Goal: Task Accomplishment & Management: Manage account settings

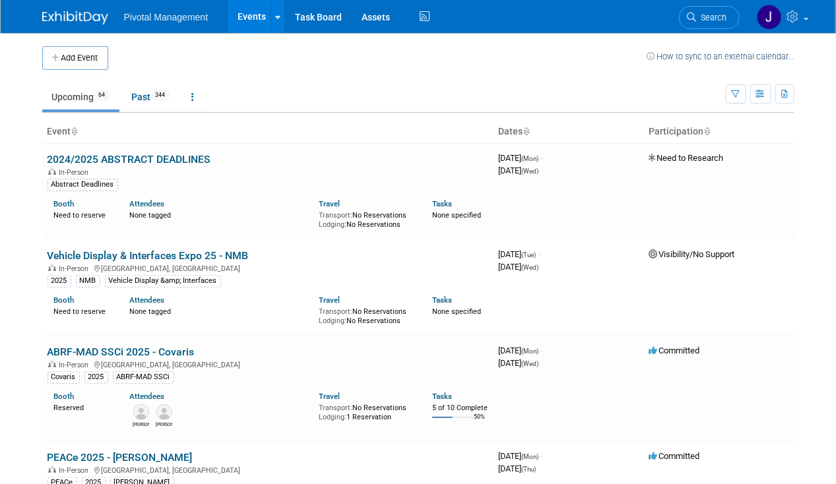
click at [727, 16] on link "Search" at bounding box center [709, 17] width 61 height 23
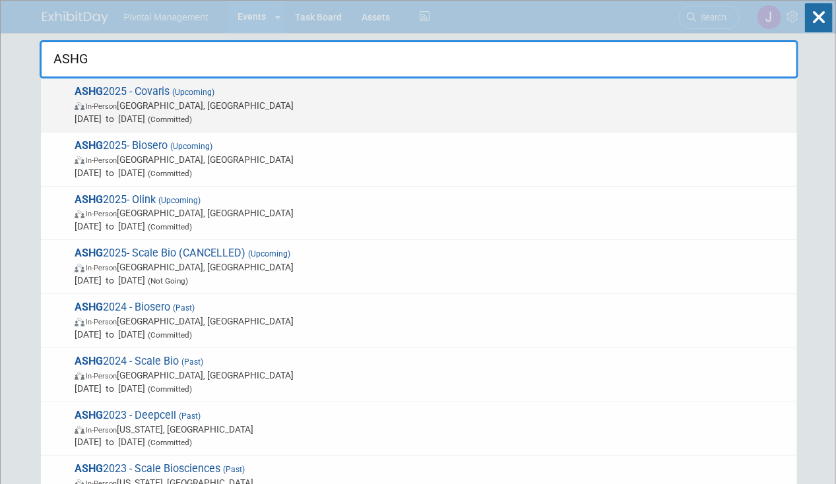
type input "ASHG"
click at [354, 113] on span "Oct 15, 2025 to Oct 17, 2025 (Committed)" at bounding box center [433, 118] width 716 height 13
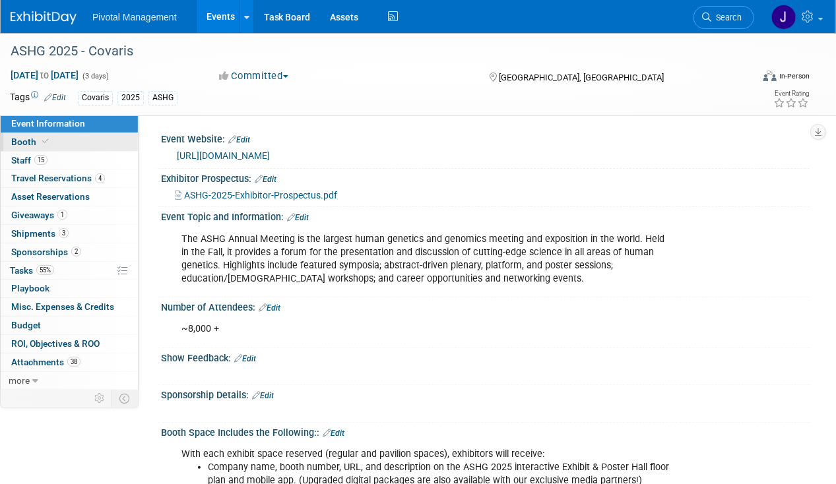
click at [33, 143] on span "Booth" at bounding box center [31, 142] width 40 height 11
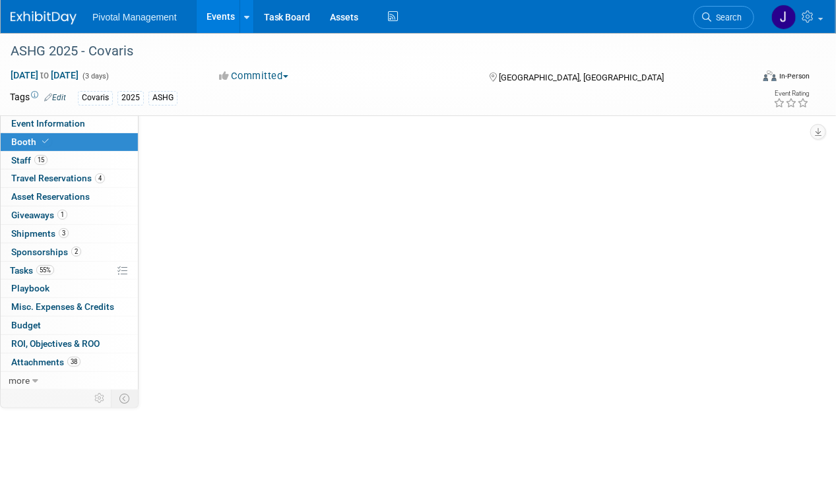
select select "No"
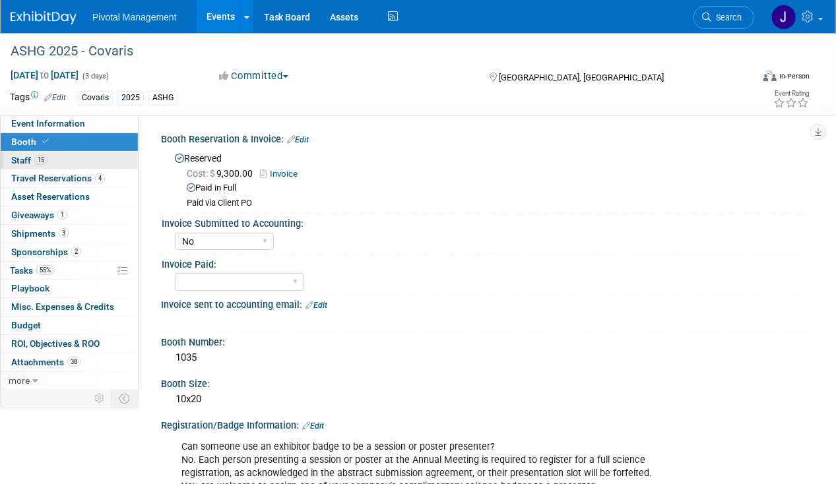
click at [59, 158] on link "15 Staff 15" at bounding box center [69, 161] width 137 height 18
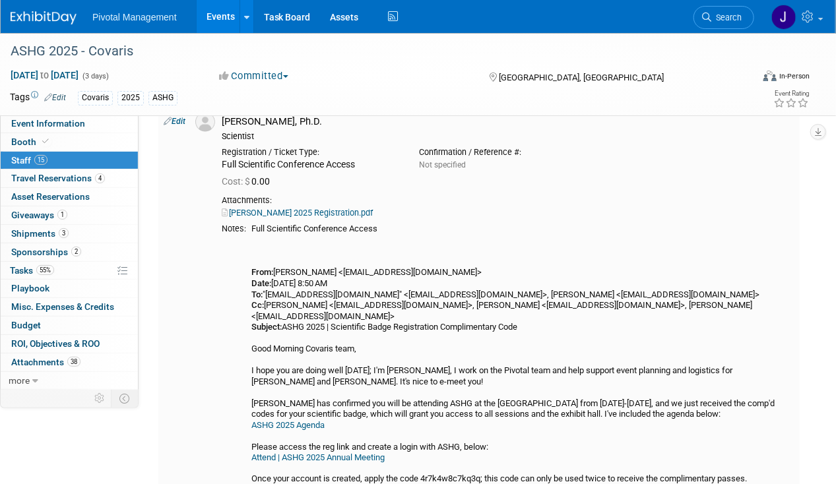
scroll to position [495, 0]
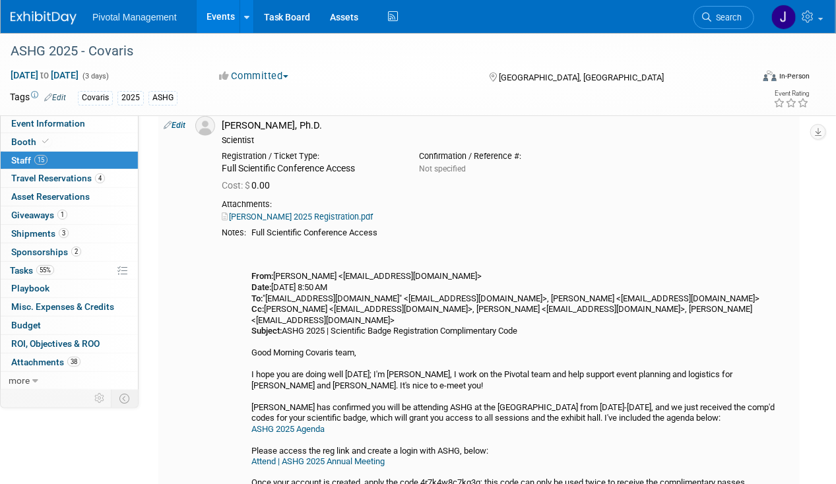
click at [317, 216] on link "Eugenio ASHG 2025 Registration.pdf" at bounding box center [297, 217] width 151 height 10
click at [177, 123] on link "Edit" at bounding box center [175, 125] width 22 height 9
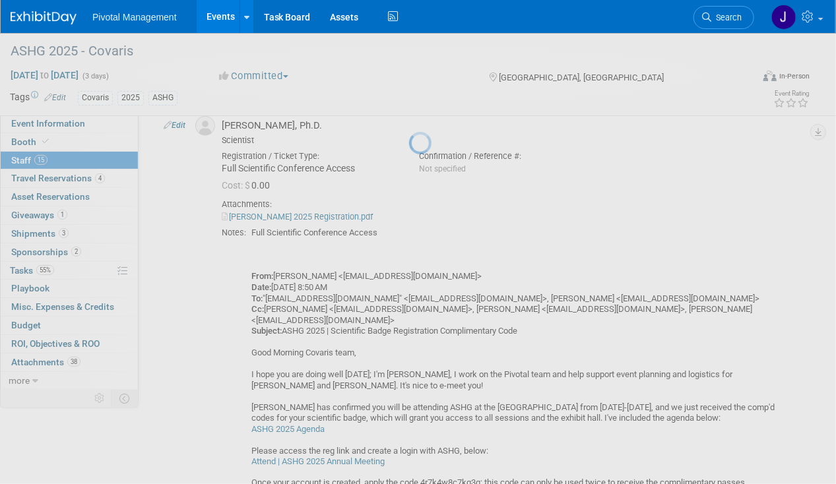
select select "f40283a8-6c51-4555-af40-ffc658e4caca"
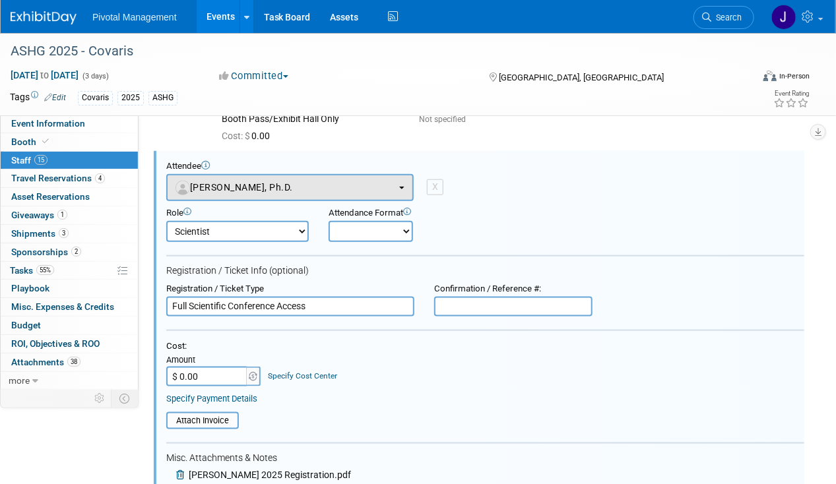
scroll to position [0, 0]
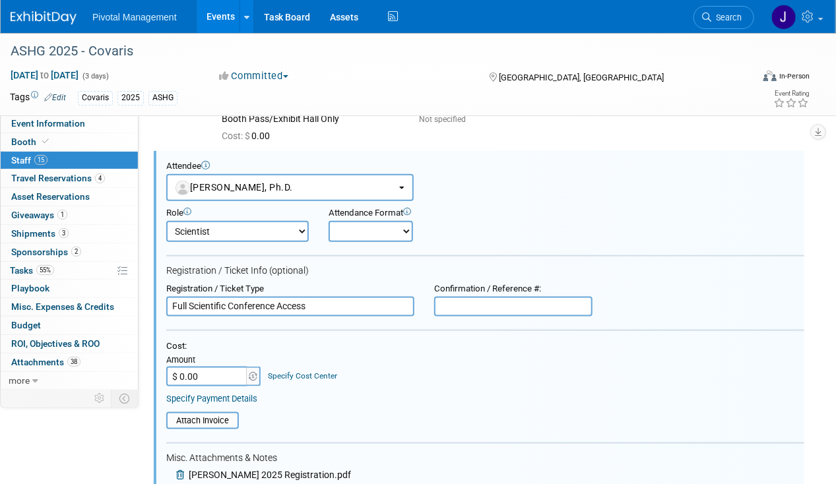
click at [378, 233] on select "Onsite Remote" at bounding box center [370, 231] width 84 height 21
select select "1"
click at [328, 221] on select "Onsite Remote" at bounding box center [370, 231] width 84 height 21
click at [450, 300] on input "text" at bounding box center [513, 307] width 158 height 20
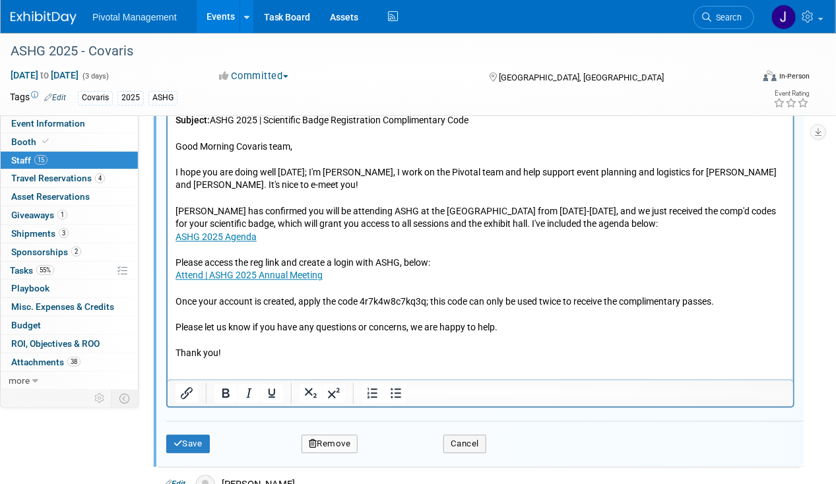
scroll to position [1208, 0]
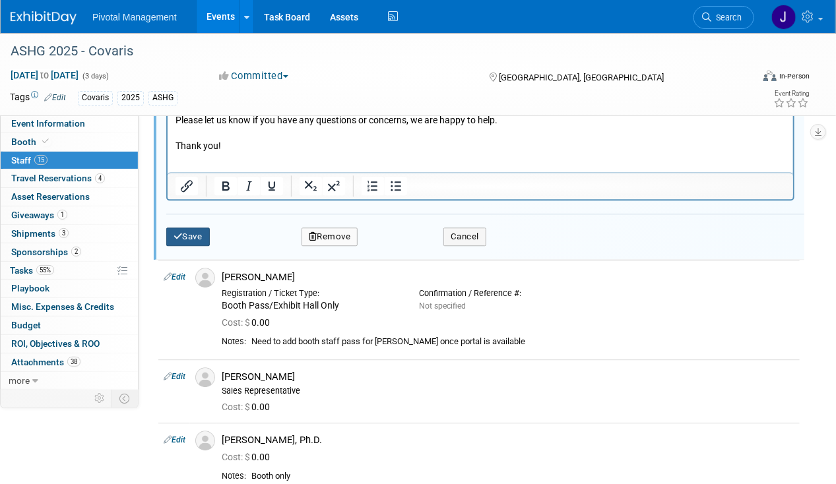
type input "67873"
click at [197, 228] on button "Save" at bounding box center [188, 237] width 44 height 18
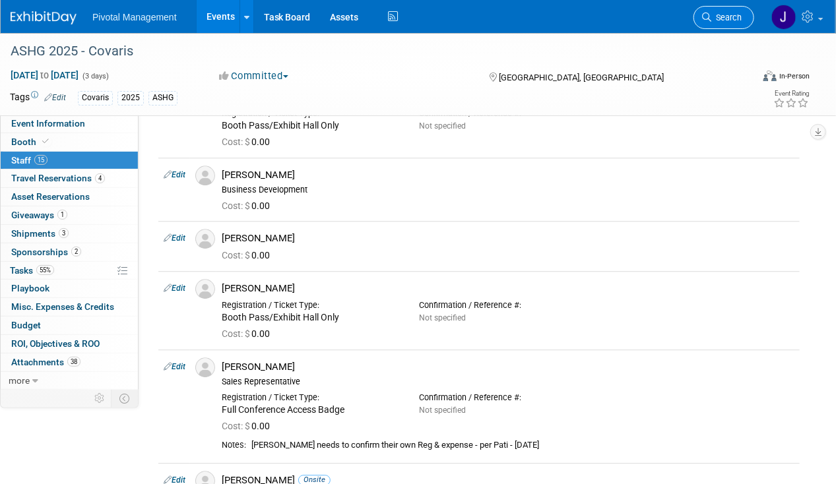
click at [721, 18] on span "Search" at bounding box center [726, 18] width 30 height 10
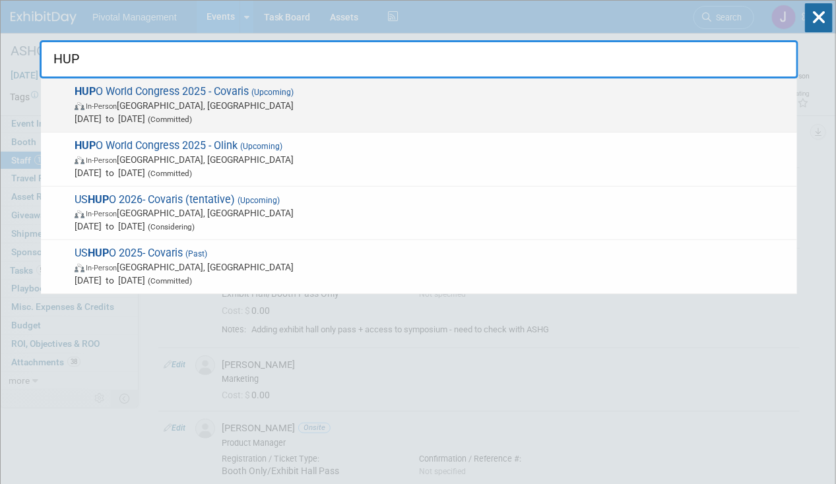
type input "HUP"
click at [201, 104] on span "In-Person Toronto, Canada" at bounding box center [433, 105] width 716 height 13
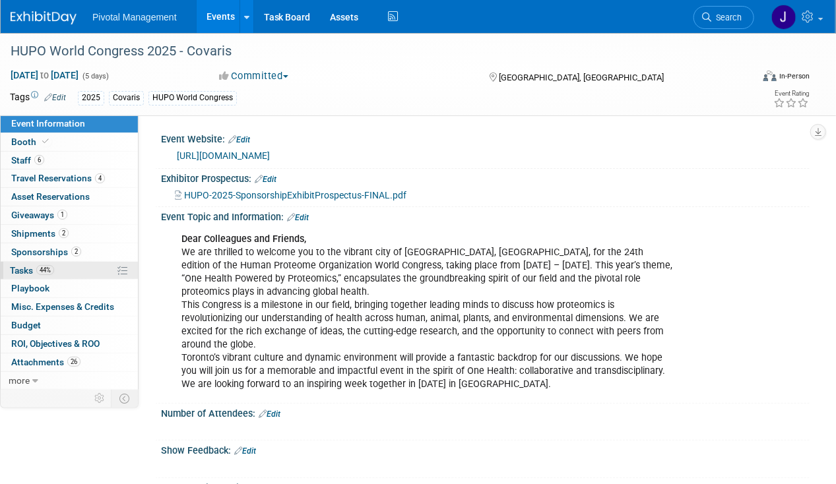
click at [55, 269] on link "44% Tasks 44%" at bounding box center [69, 271] width 137 height 18
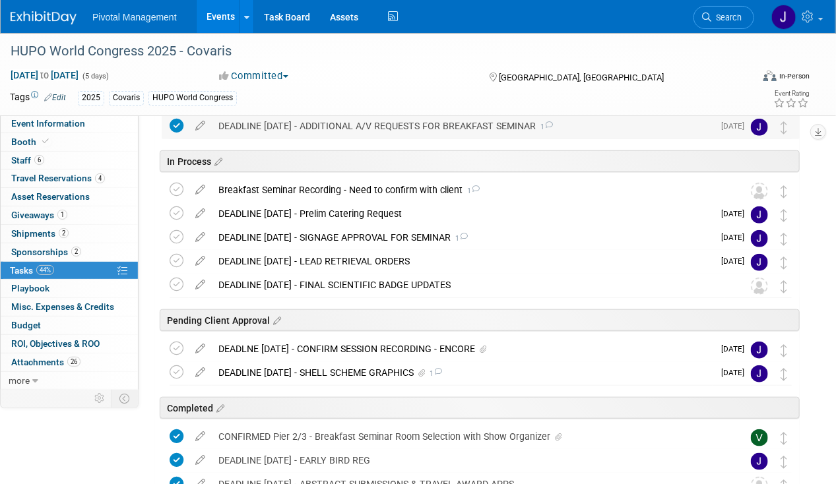
scroll to position [293, 0]
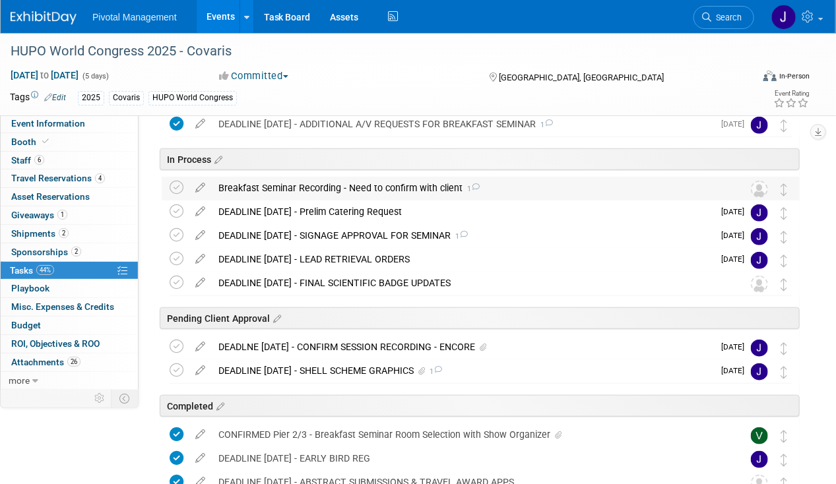
click at [359, 191] on div "Breakfast Seminar Recording - Need to confirm with client 1" at bounding box center [468, 188] width 512 height 22
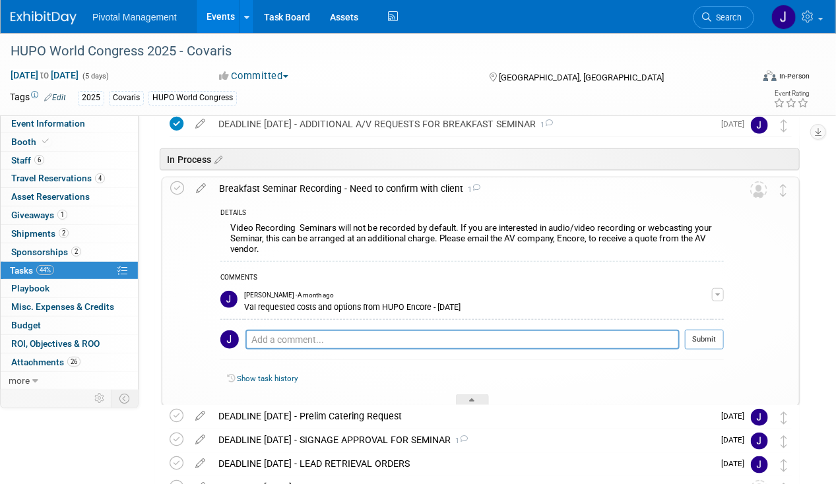
click at [359, 191] on div "Breakfast Seminar Recording - Need to confirm with client 1" at bounding box center [467, 188] width 511 height 22
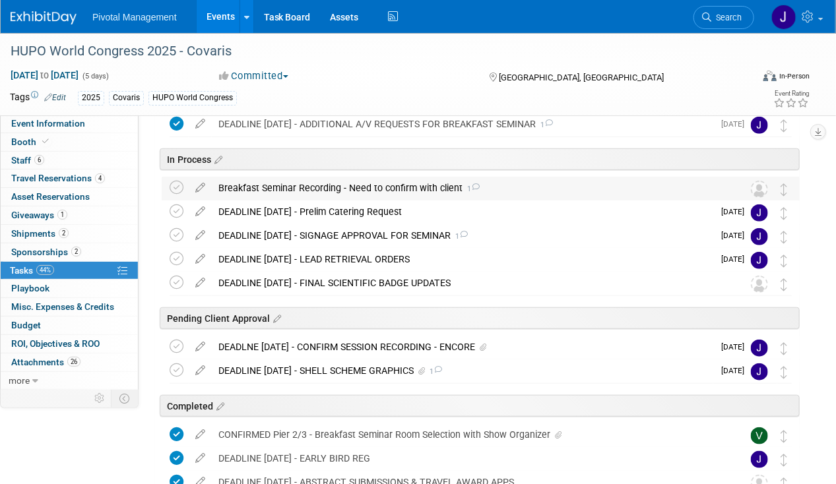
click at [359, 191] on div "Breakfast Seminar Recording - Need to confirm with client 1" at bounding box center [468, 188] width 512 height 22
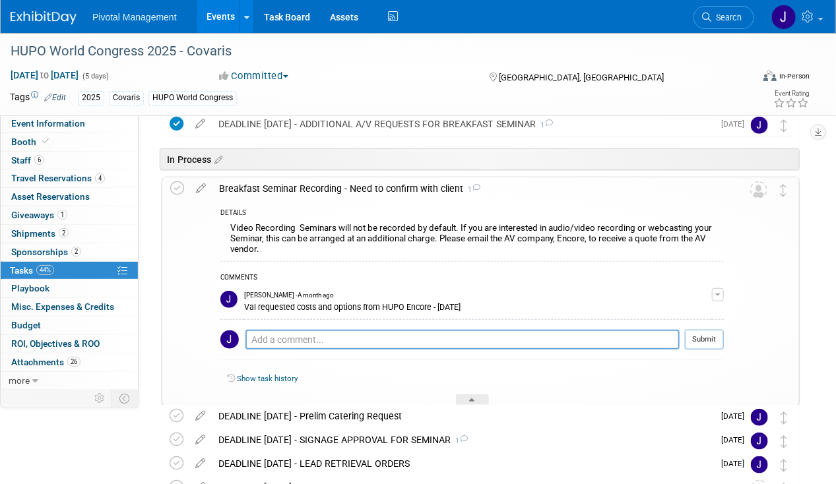
click at [359, 191] on div "Breakfast Seminar Recording - Need to confirm with client 1" at bounding box center [467, 188] width 511 height 22
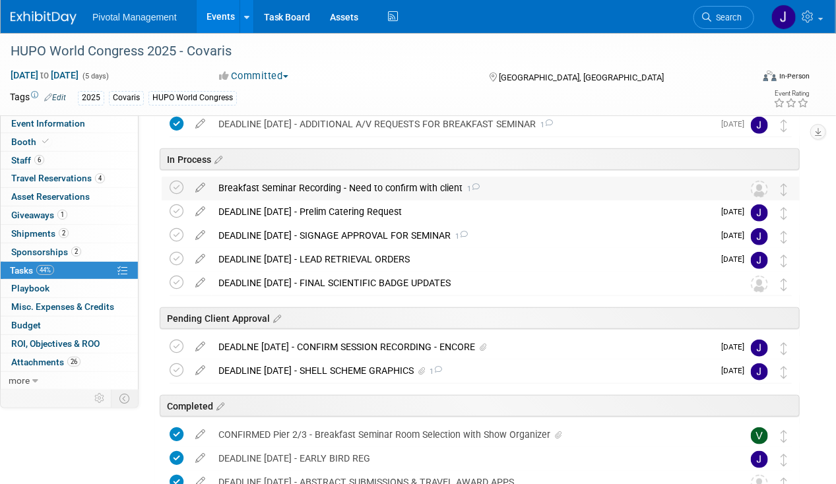
click at [359, 191] on div "Breakfast Seminar Recording - Need to confirm with client 1" at bounding box center [468, 188] width 512 height 22
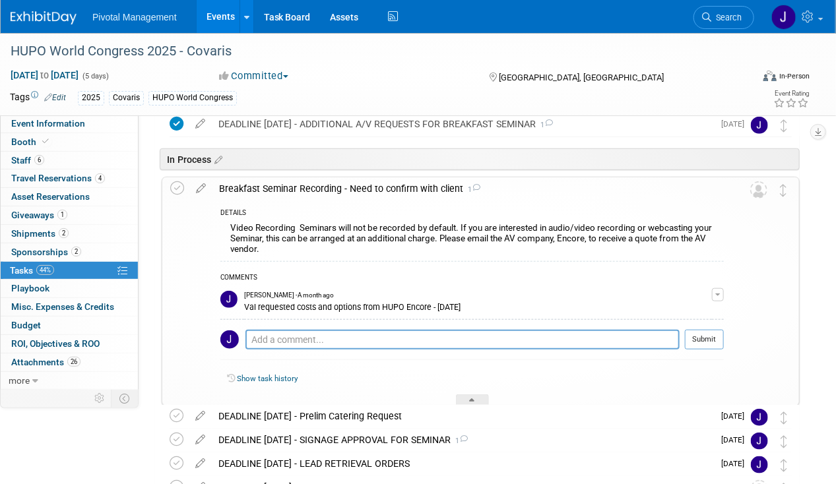
click at [359, 191] on div "Breakfast Seminar Recording - Need to confirm with client 1" at bounding box center [467, 188] width 511 height 22
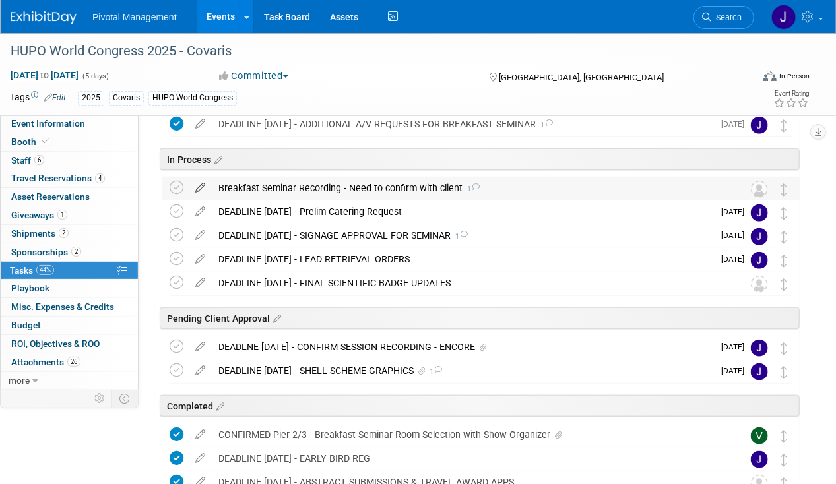
click at [206, 189] on icon at bounding box center [200, 185] width 23 height 16
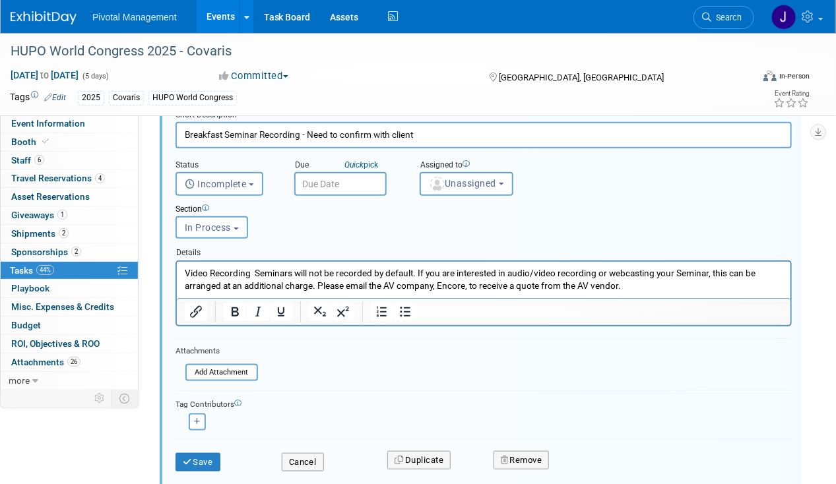
scroll to position [461, 0]
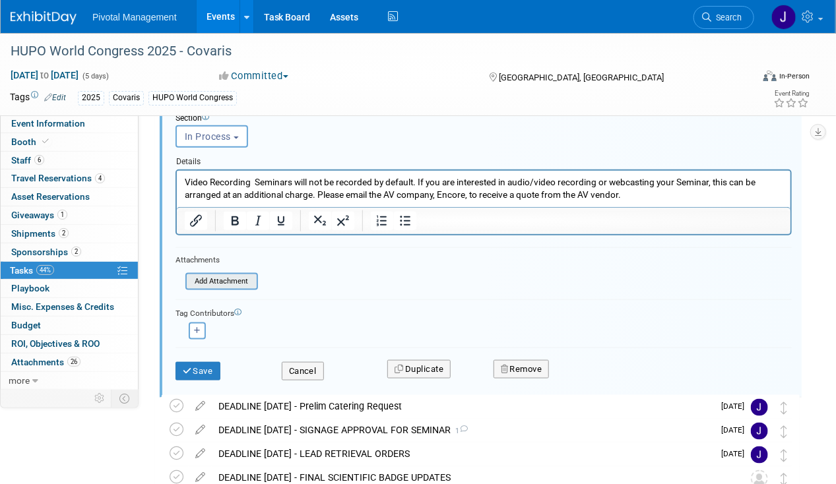
click at [213, 282] on input "file" at bounding box center [189, 281] width 135 height 15
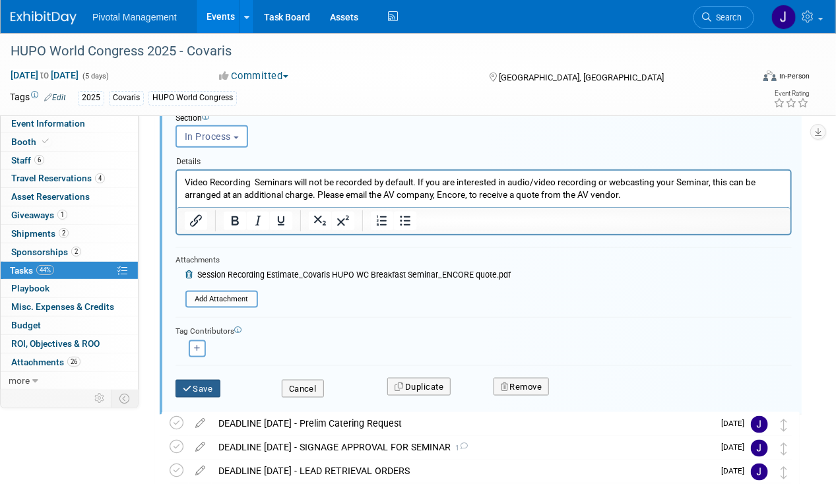
click at [195, 390] on button "Save" at bounding box center [197, 389] width 45 height 18
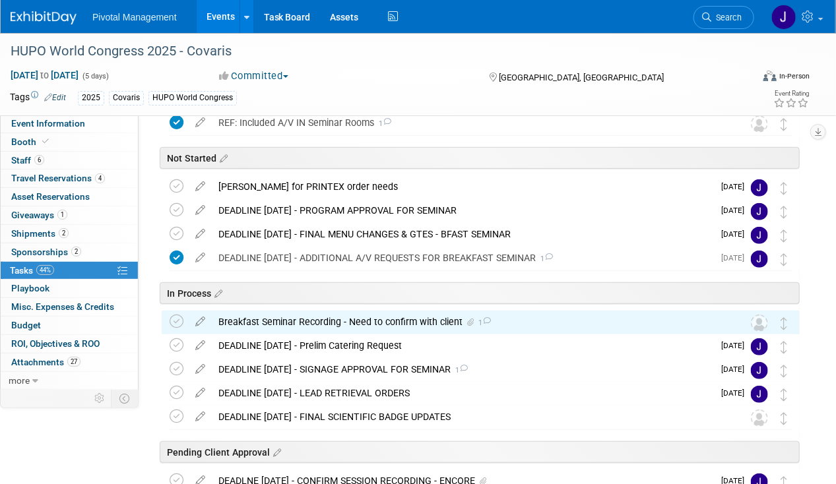
scroll to position [157, 0]
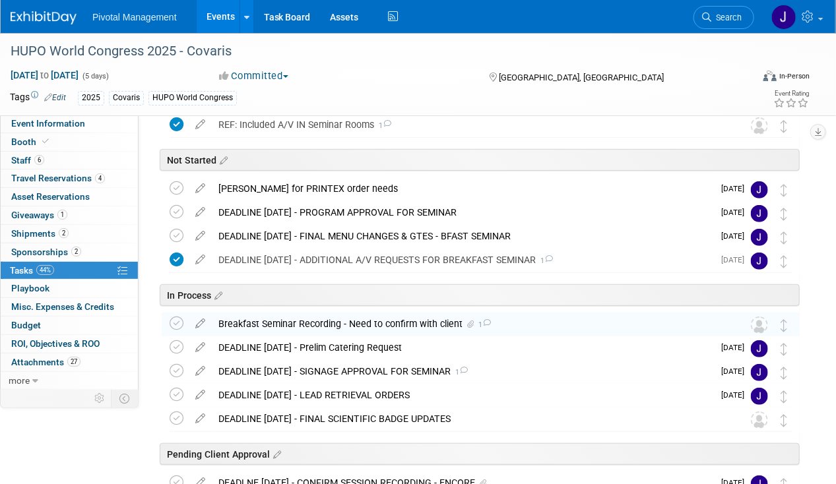
click at [382, 317] on div "Breakfast Seminar Recording - Need to confirm with client 1" at bounding box center [468, 324] width 512 height 22
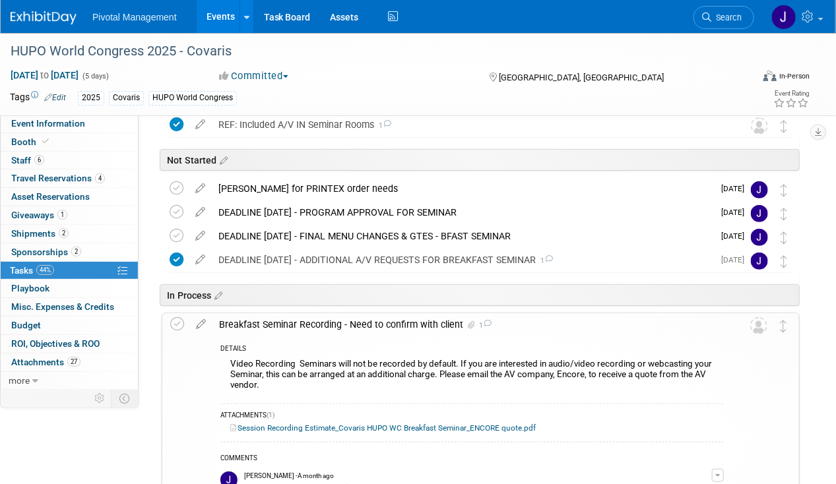
click at [382, 317] on div "Breakfast Seminar Recording - Need to confirm with client 1" at bounding box center [467, 324] width 511 height 22
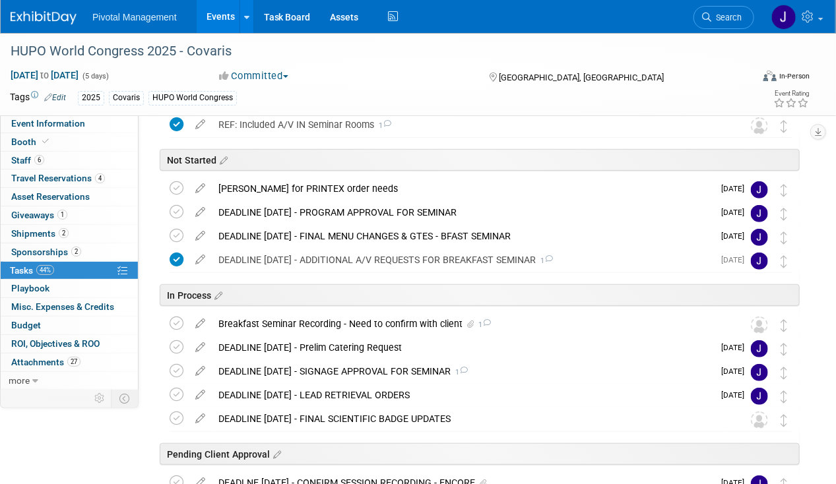
click at [383, 317] on div "Breakfast Seminar Recording - Need to confirm with client 1" at bounding box center [468, 324] width 512 height 22
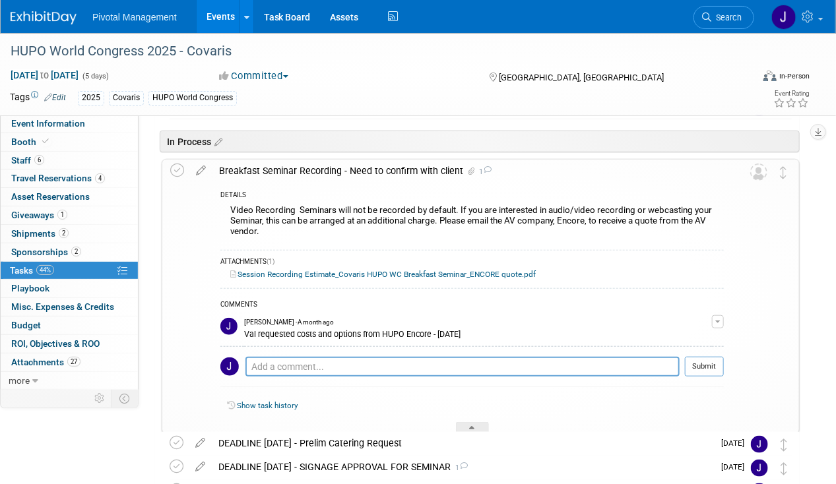
scroll to position [319, 0]
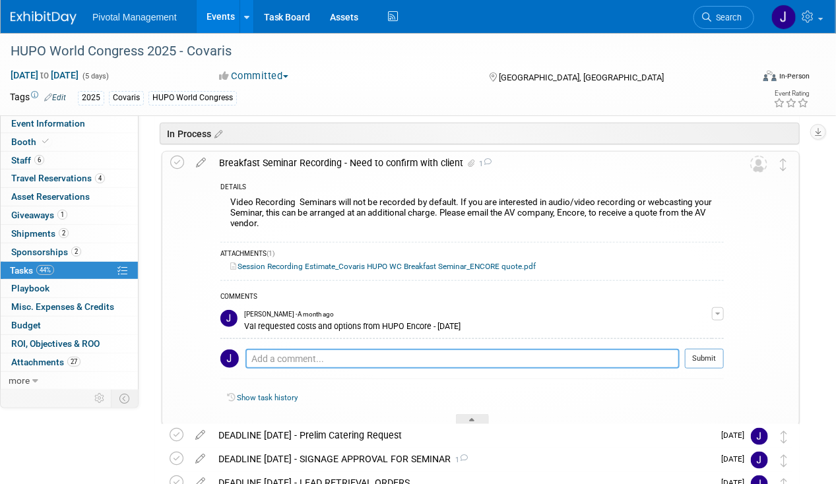
click at [290, 360] on textarea at bounding box center [462, 359] width 434 height 20
type textarea "Sent o Pati/Elisabeth for approval - 08.21.25"
click at [722, 364] on button "Submit" at bounding box center [704, 359] width 39 height 20
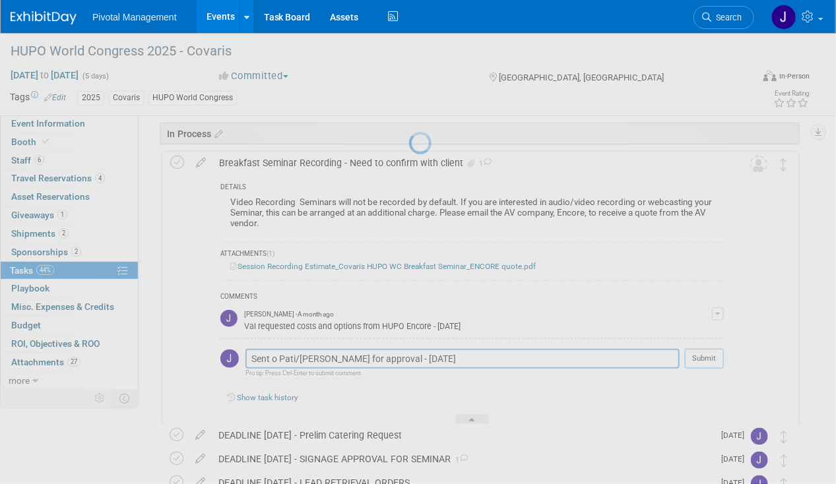
click at [427, 357] on div at bounding box center [418, 242] width 18 height 484
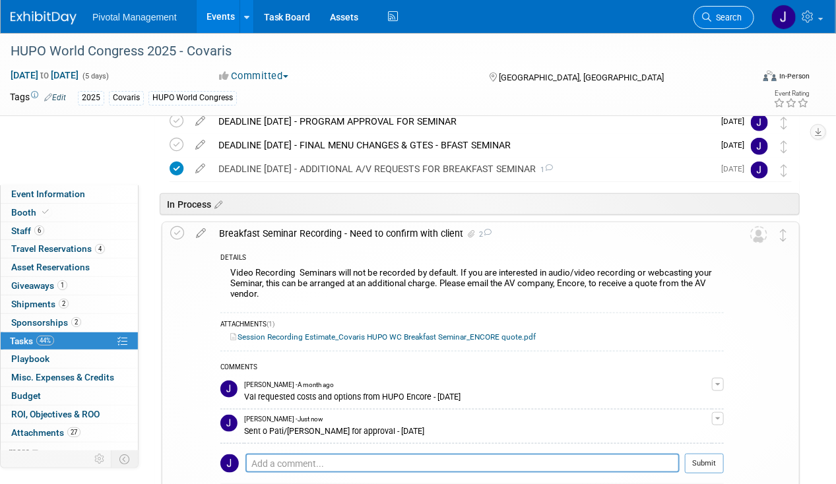
click at [722, 9] on link "Search" at bounding box center [723, 17] width 61 height 23
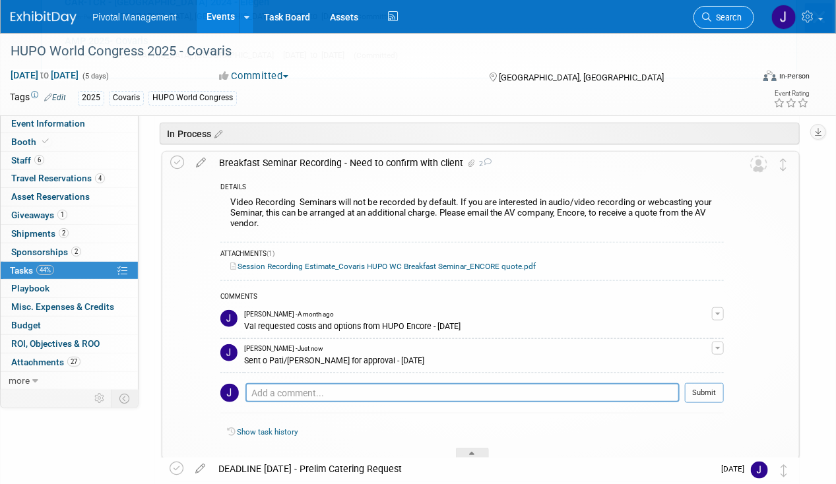
scroll to position [0, 0]
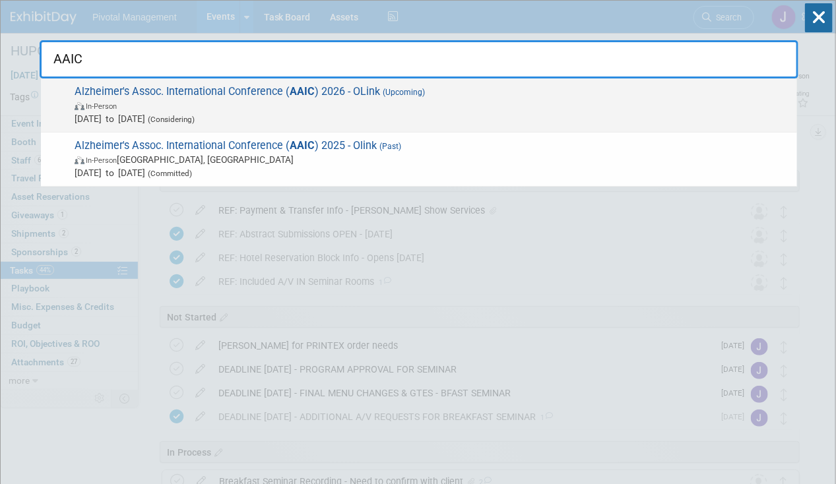
type input "AAIC"
click at [329, 105] on span "In-Person" at bounding box center [433, 105] width 716 height 13
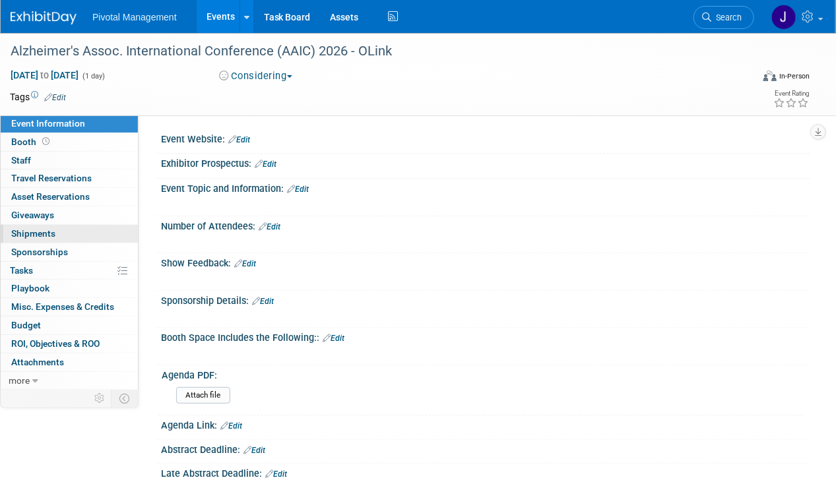
click at [56, 232] on link "0 Shipments 0" at bounding box center [69, 234] width 137 height 18
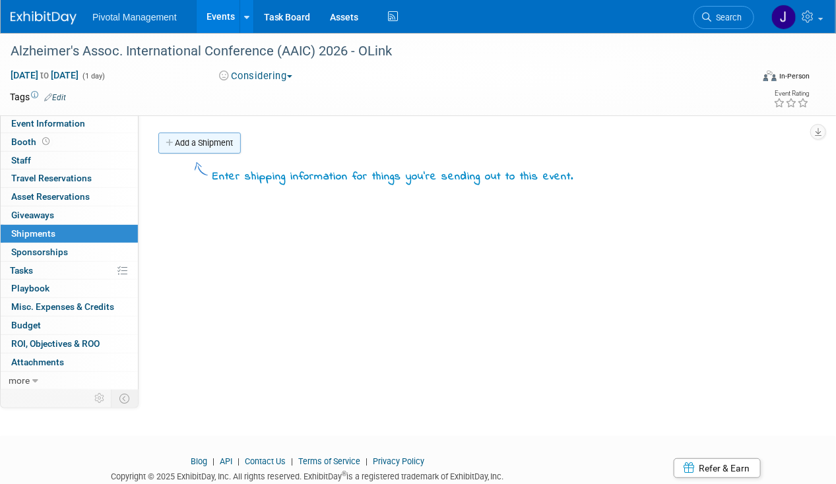
click at [225, 144] on link "Add a Shipment" at bounding box center [199, 143] width 82 height 21
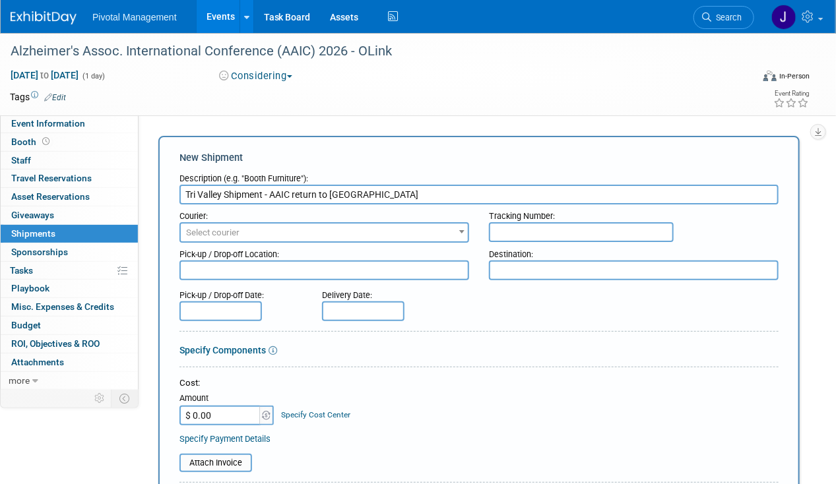
type input "Tri Valley Shipment - AAIC return to [GEOGRAPHIC_DATA]"
click at [271, 230] on span "Select courier" at bounding box center [324, 233] width 287 height 18
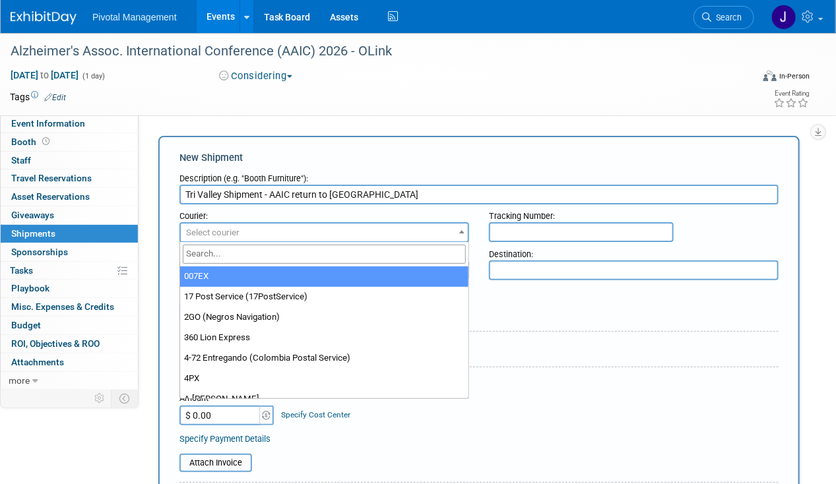
click at [226, 257] on input "search" at bounding box center [325, 254] width 284 height 19
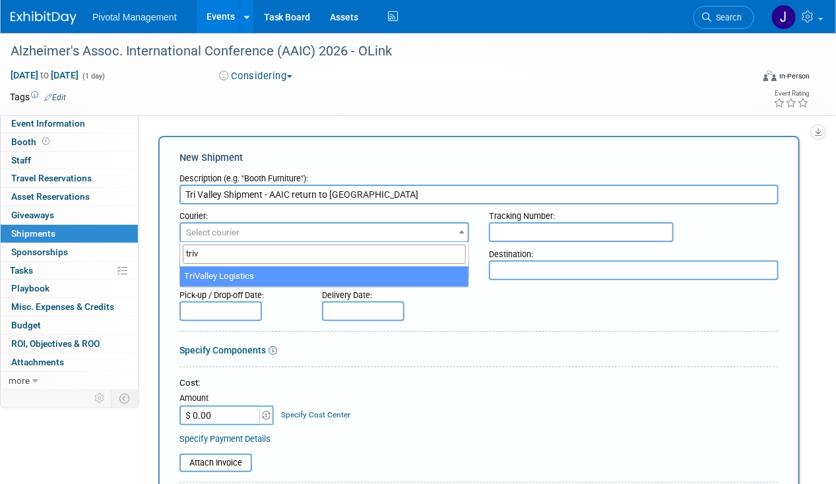
type input "triv"
select select "576"
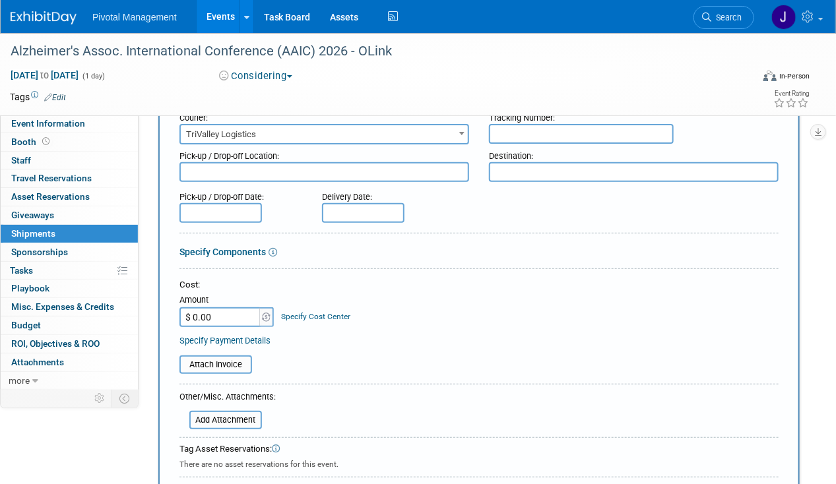
scroll to position [98, 0]
click at [235, 305] on div "Amount" at bounding box center [227, 301] width 96 height 13
click at [218, 316] on input "$ 0.00" at bounding box center [220, 318] width 82 height 20
paste input "2,593.43"
type input "$ 2,593.43"
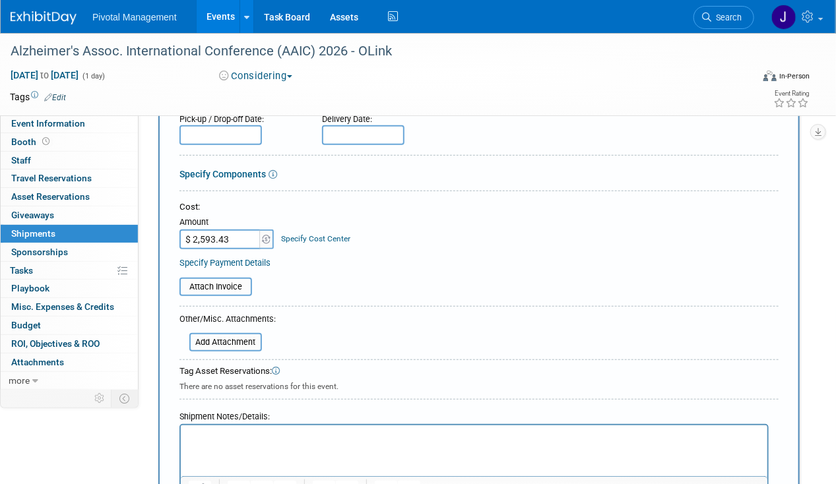
scroll to position [171, 0]
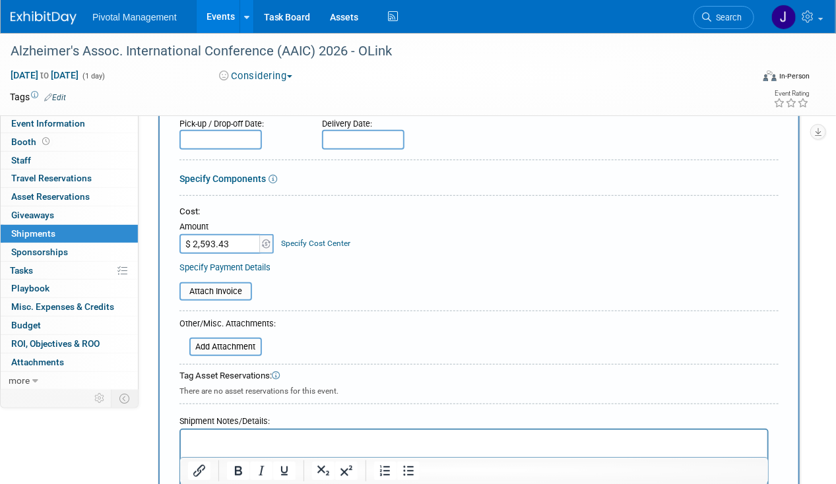
click at [220, 278] on div "Attach Invoice" at bounding box center [478, 287] width 599 height 28
click at [220, 284] on input "file" at bounding box center [172, 292] width 157 height 16
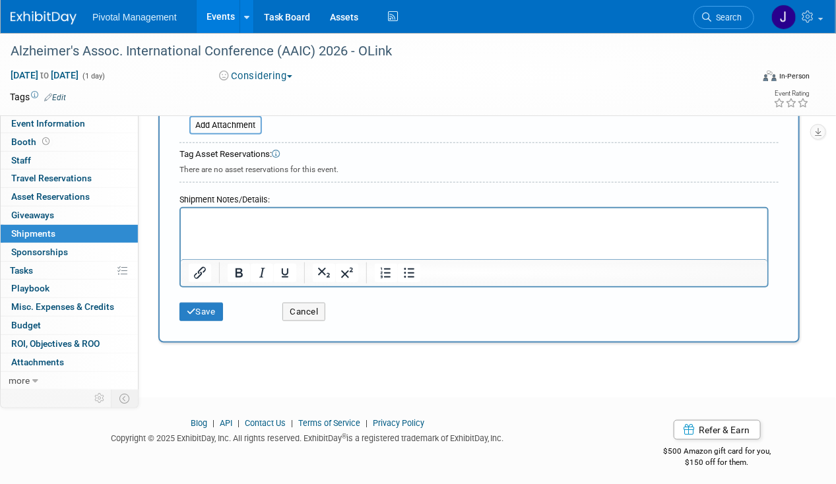
scroll to position [402, 0]
click at [205, 310] on button "Save" at bounding box center [201, 310] width 44 height 18
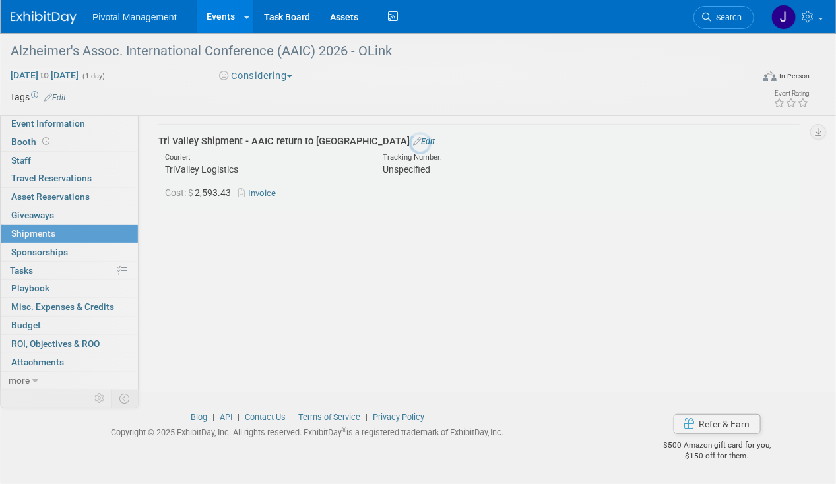
scroll to position [28, 0]
